Goal: Complete application form

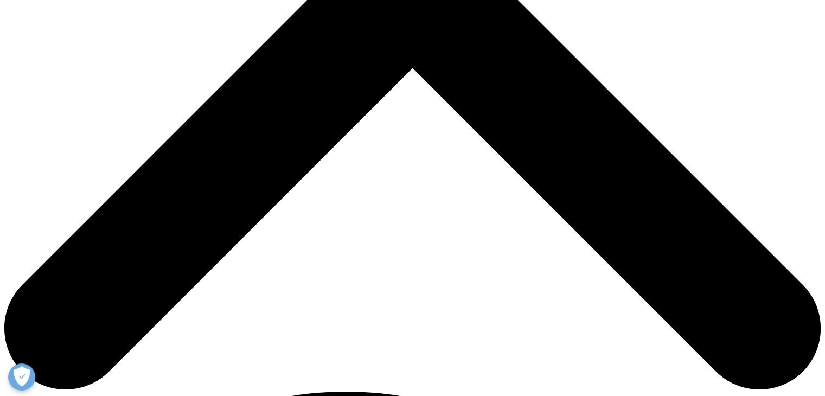
scroll to position [463, 0]
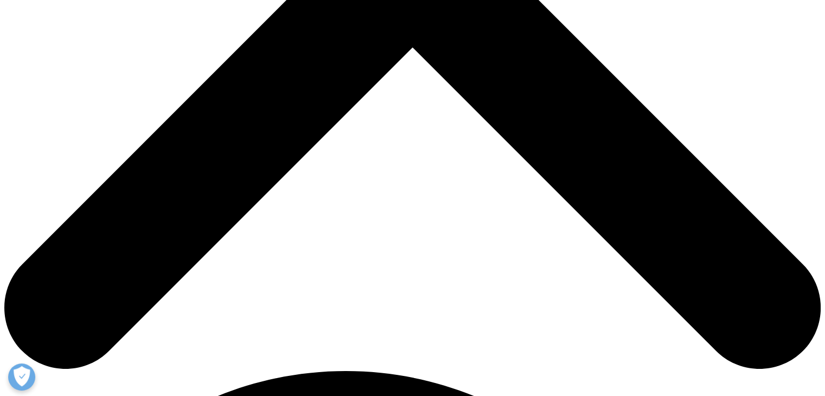
type input "[PERSON_NAME]"
type input "Galal"
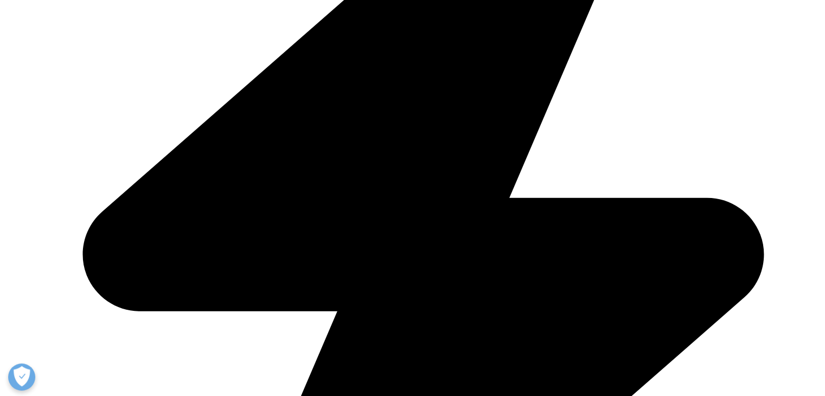
type input "[PERSON_NAME][EMAIL_ADDRESS][DOMAIN_NAME]"
select select "[GEOGRAPHIC_DATA]"
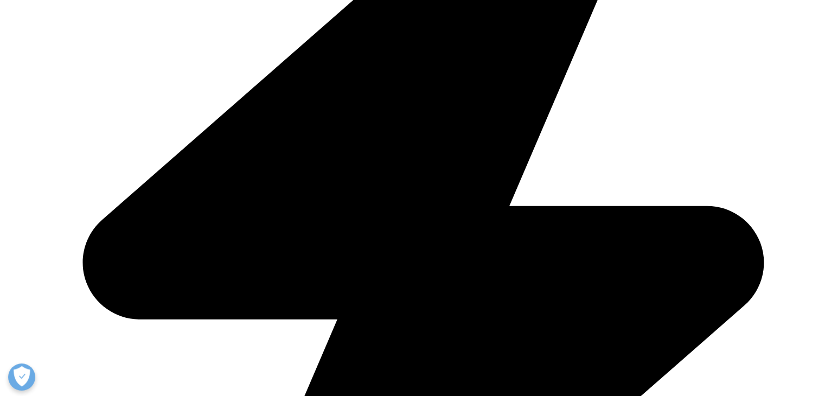
type input "[PERSON_NAME][EMAIL_ADDRESS][DOMAIN_NAME]"
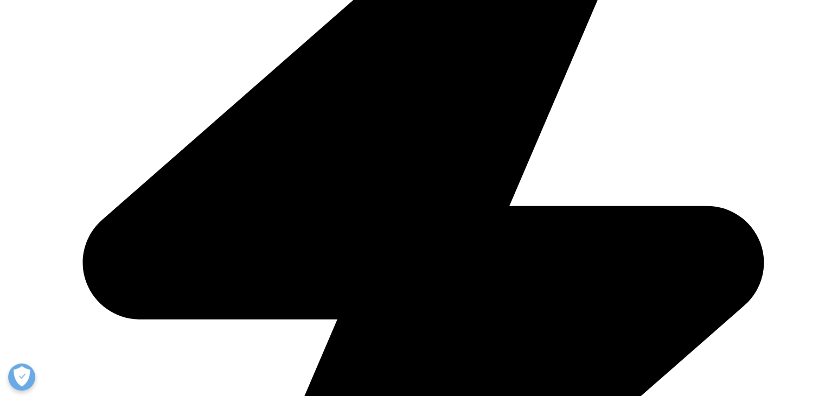
type input "Business Head"
drag, startPoint x: 165, startPoint y: 348, endPoint x: 142, endPoint y: 344, distance: 23.2
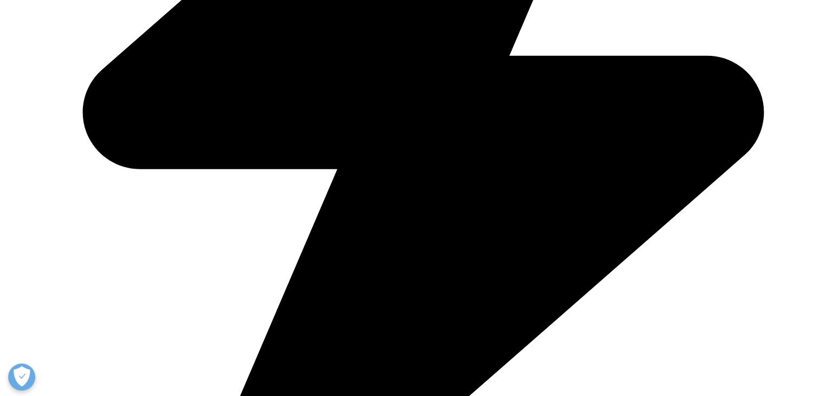
scroll to position [619, 0]
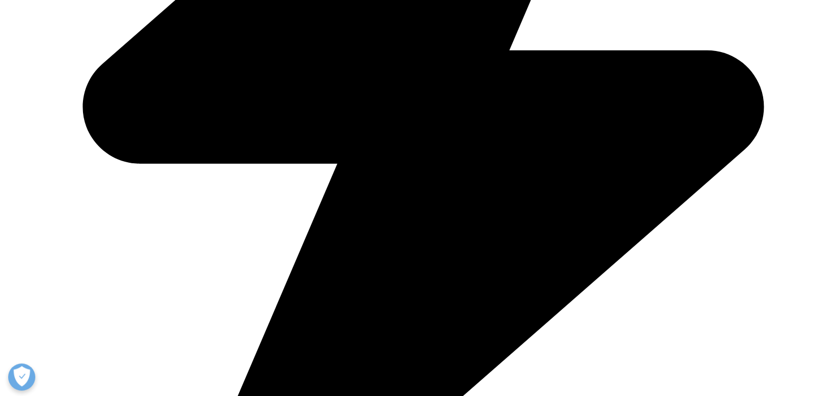
type input "Glenmark"
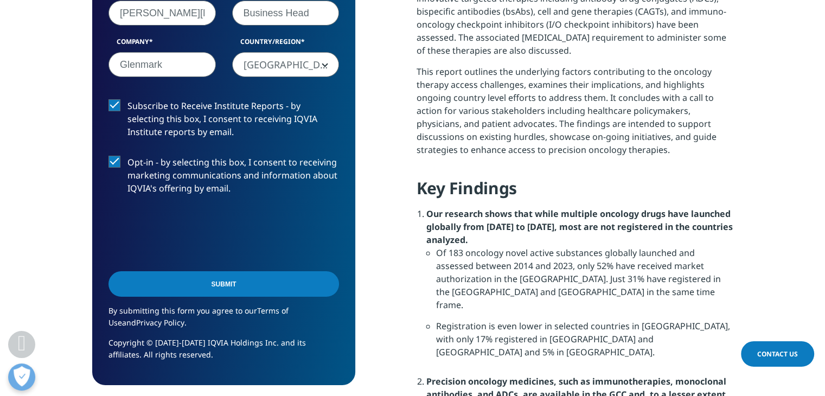
click at [228, 289] on input "Submit" at bounding box center [224, 284] width 231 height 26
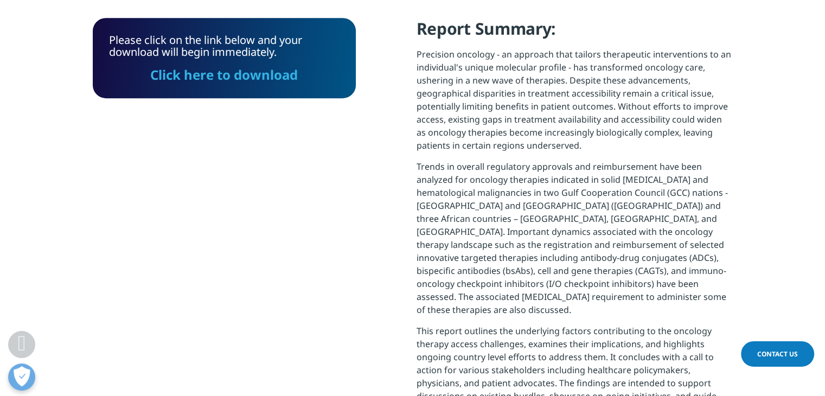
scroll to position [478, 0]
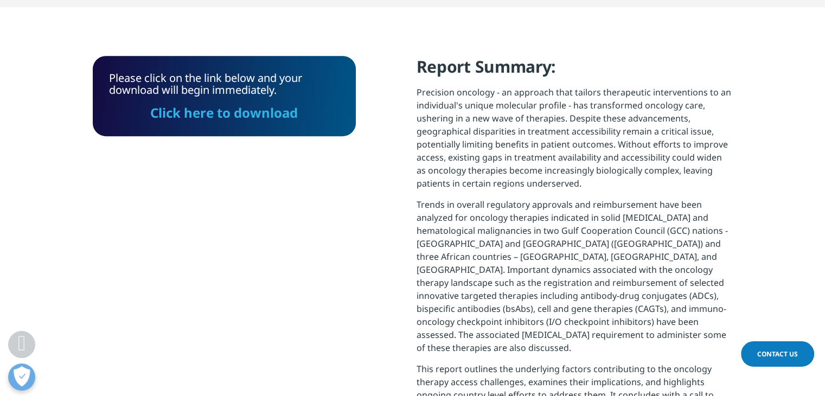
click at [242, 110] on link "Click here to download" at bounding box center [224, 113] width 148 height 18
